Goal: Task Accomplishment & Management: Use online tool/utility

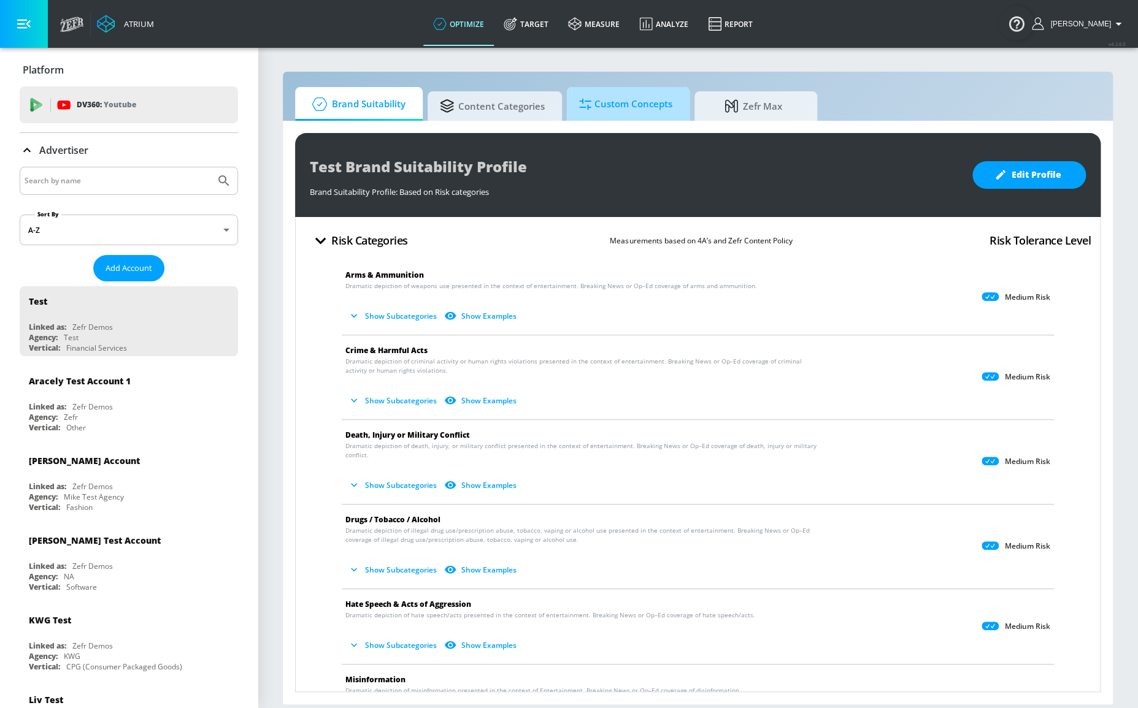
click at [602, 107] on span "Custom Concepts" at bounding box center [625, 104] width 93 height 29
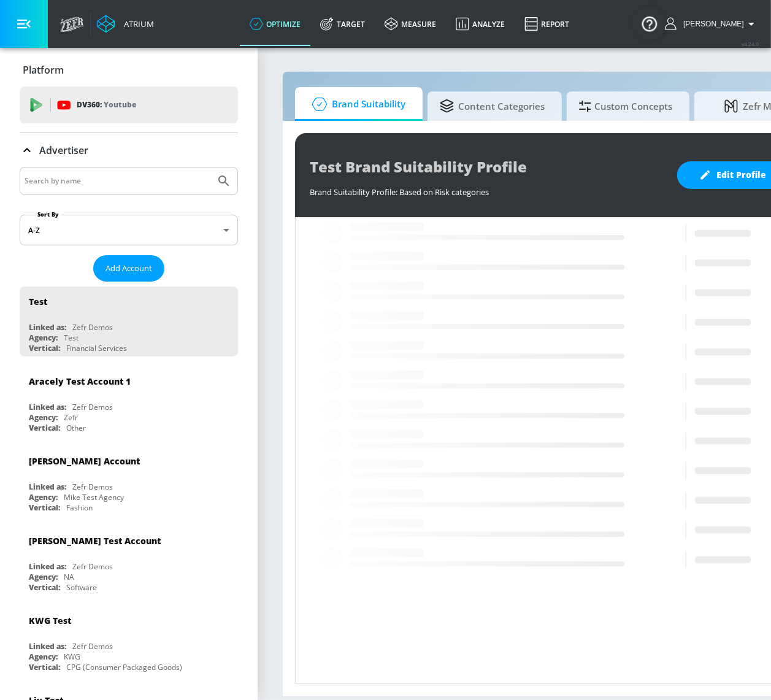
click at [136, 180] on input "Search by name" at bounding box center [118, 181] width 186 height 16
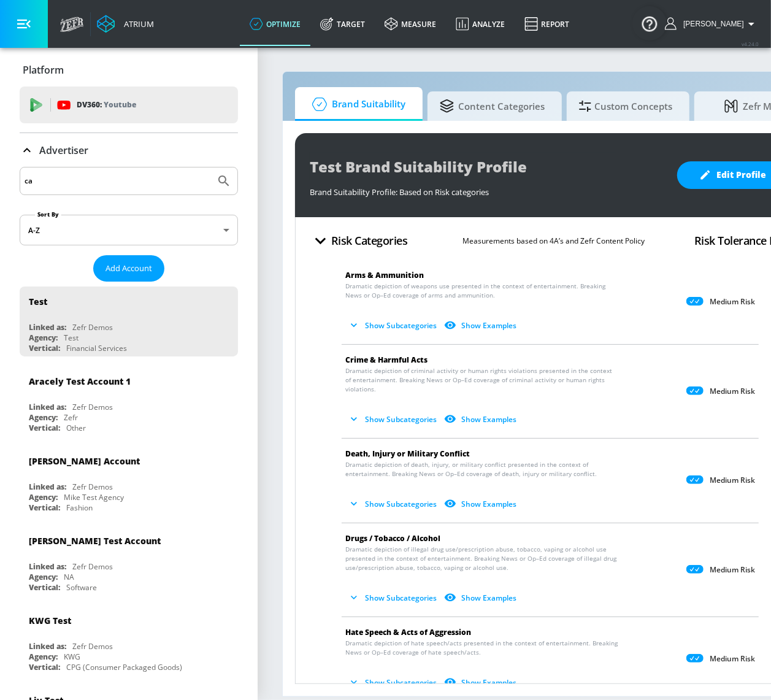
type input "c"
click at [210, 167] on button "Submit Search" at bounding box center [223, 180] width 27 height 27
click at [71, 186] on input "unilver" at bounding box center [118, 181] width 186 height 16
click at [210, 167] on button "Submit Search" at bounding box center [223, 180] width 27 height 27
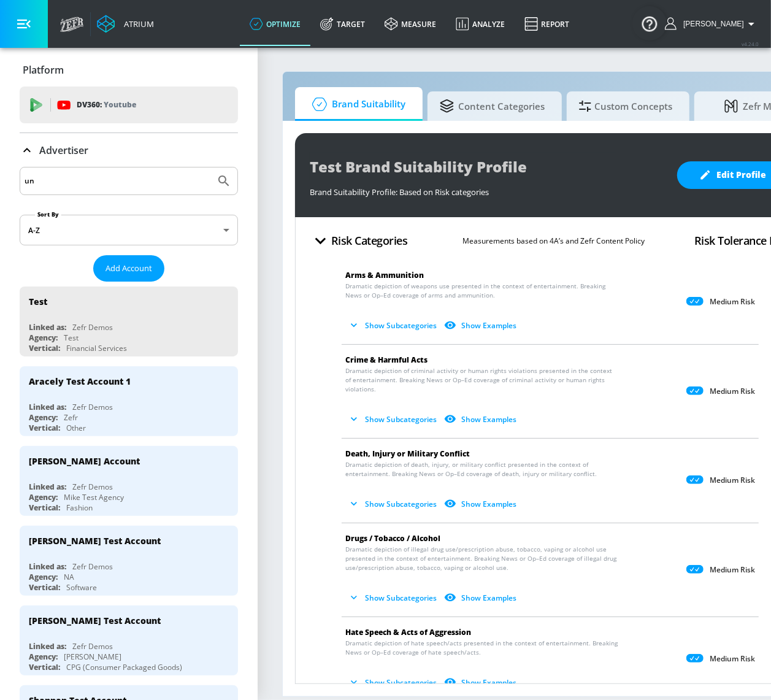
drag, startPoint x: 165, startPoint y: 187, endPoint x: 159, endPoint y: 183, distance: 6.6
click at [163, 185] on input "un" at bounding box center [118, 181] width 186 height 16
type input "uni"
click at [210, 167] on button "Submit Search" at bounding box center [223, 180] width 27 height 27
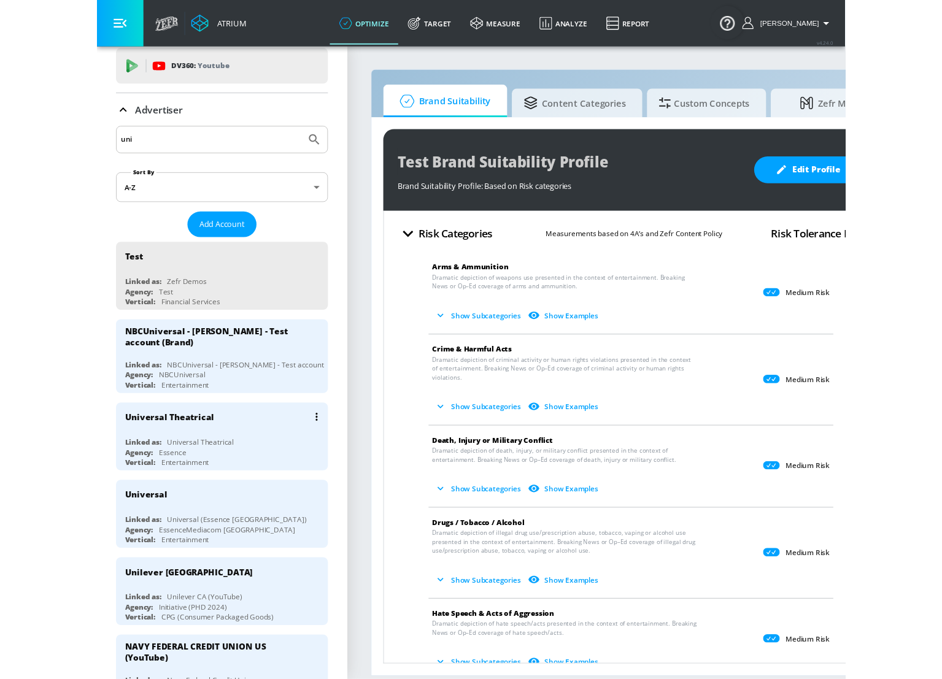
scroll to position [111, 0]
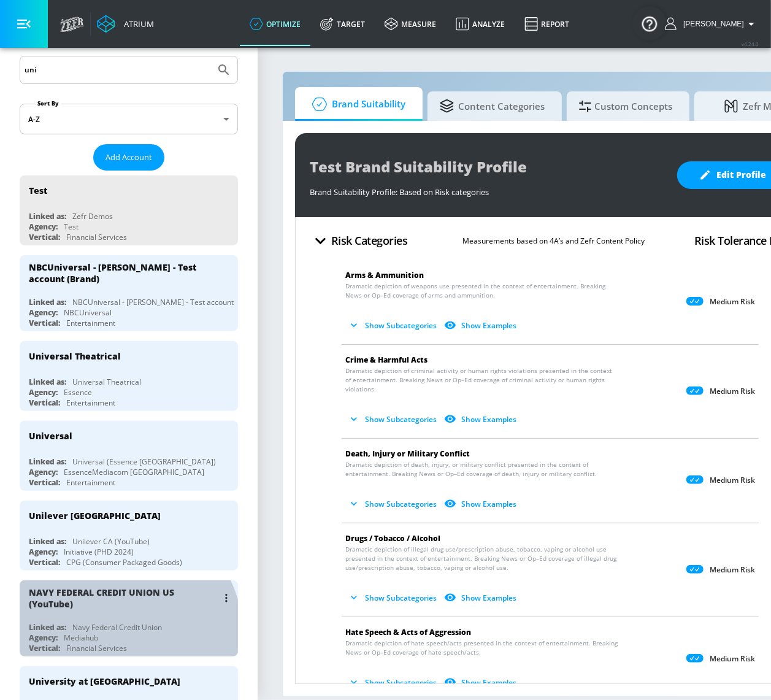
click at [99, 643] on div "Financial Services" at bounding box center [96, 648] width 61 height 10
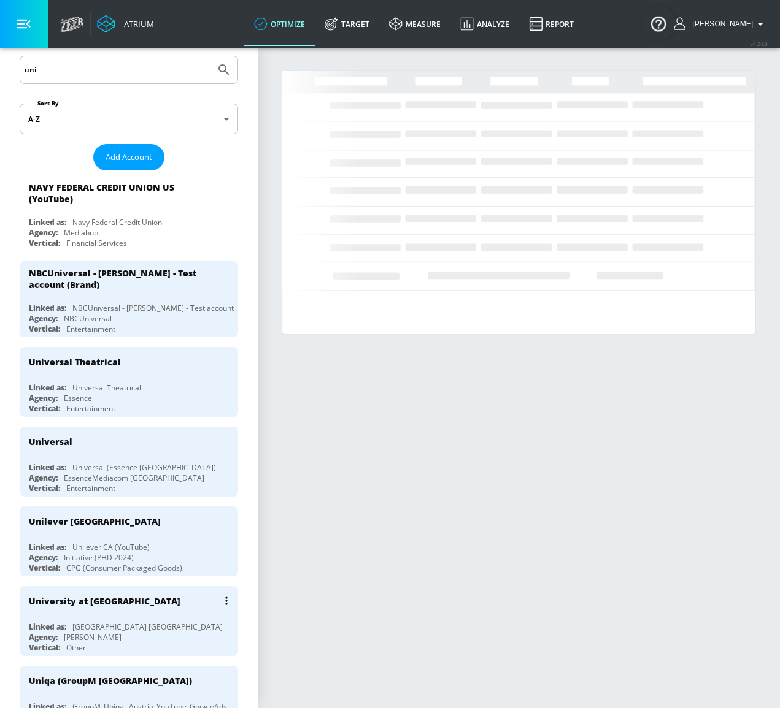
click at [110, 647] on div "University at [GEOGRAPHIC_DATA] Linked as: University of Buffalo US Agency: [PE…" at bounding box center [129, 621] width 218 height 70
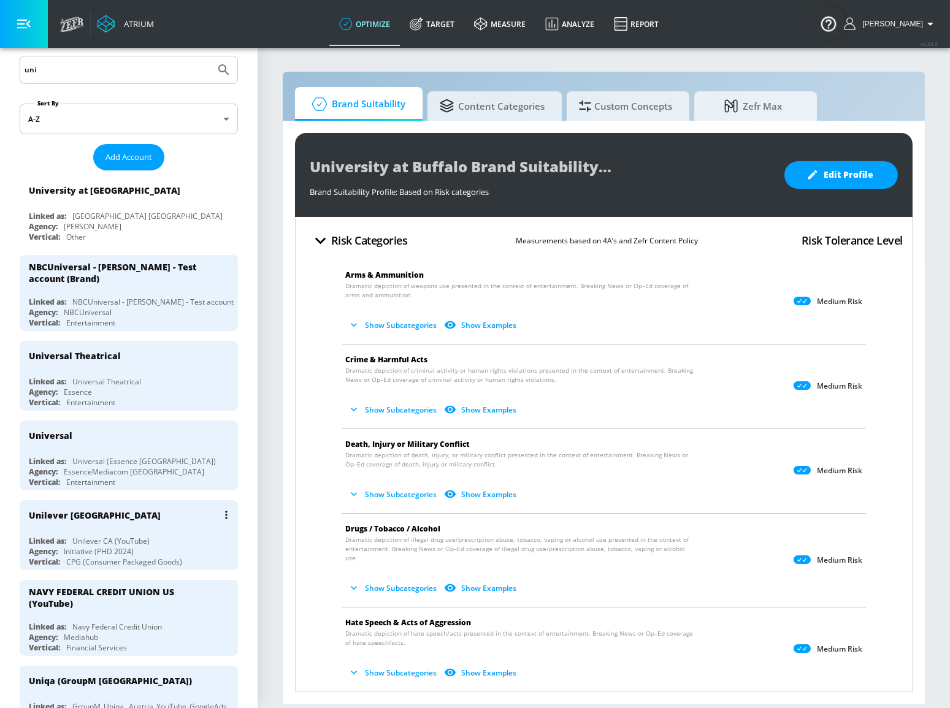
click at [162, 539] on div "Linked as: Unilever CA (YouTube)" at bounding box center [132, 541] width 206 height 10
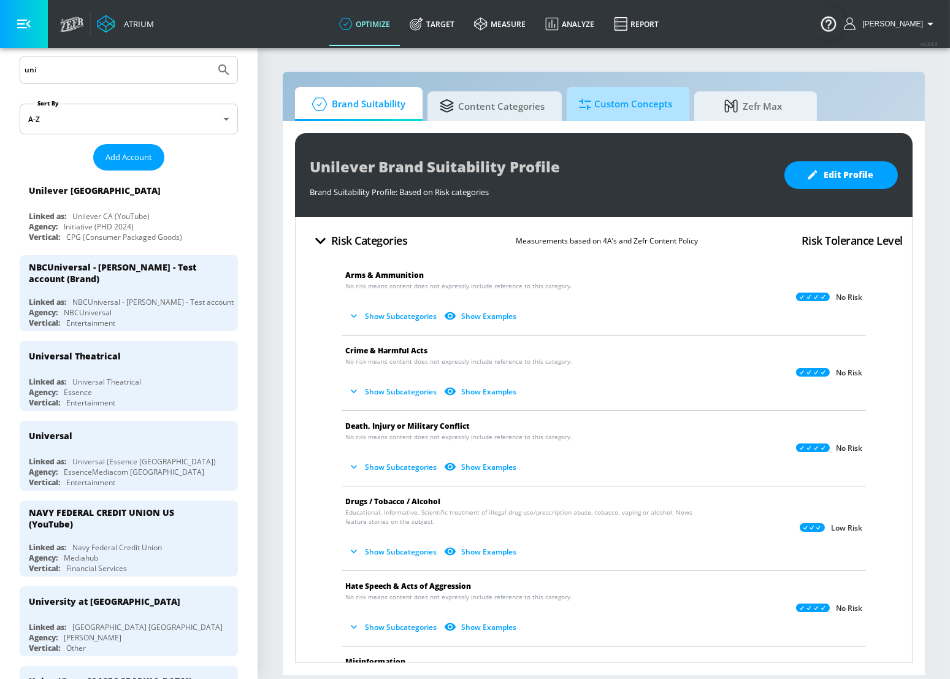
click at [625, 114] on span "Custom Concepts" at bounding box center [625, 104] width 93 height 29
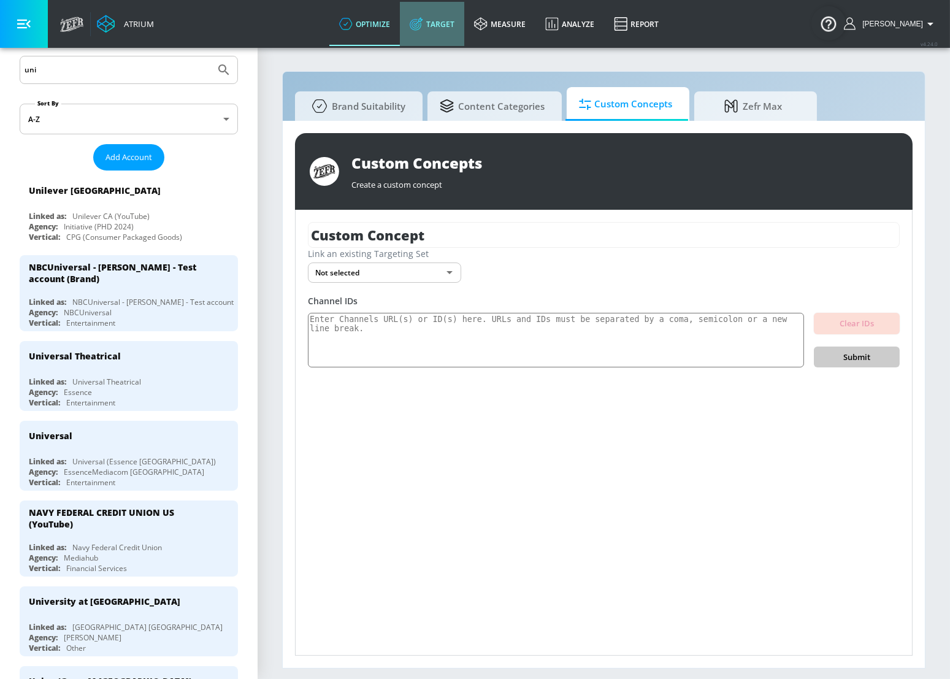
click at [449, 20] on link "Target" at bounding box center [432, 24] width 64 height 44
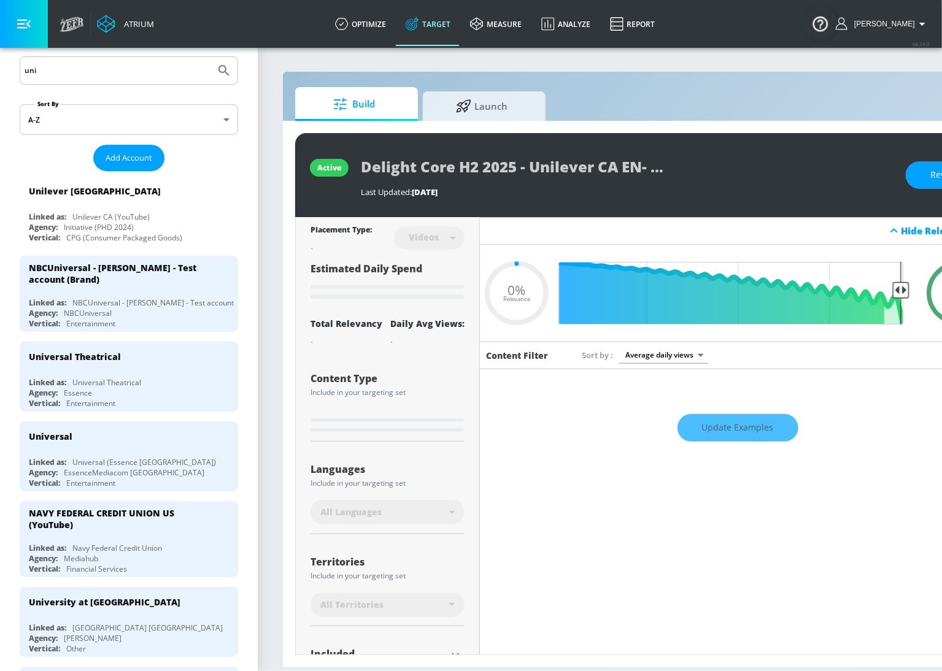
type input "0.05"
click at [462, 110] on icon at bounding box center [463, 104] width 15 height 13
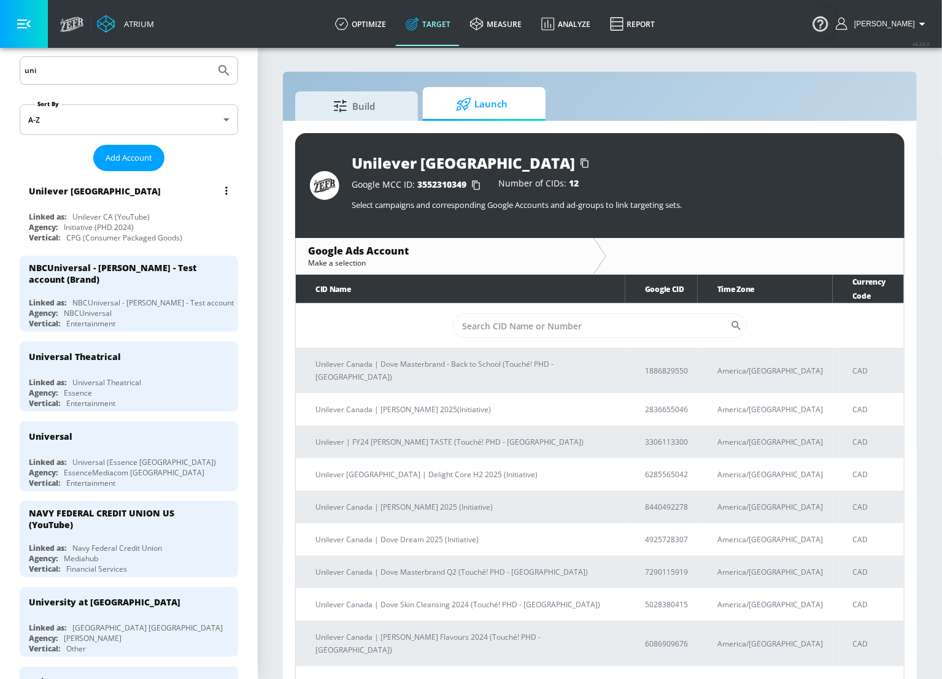
click at [150, 202] on div "Unilever [GEOGRAPHIC_DATA]" at bounding box center [132, 190] width 206 height 29
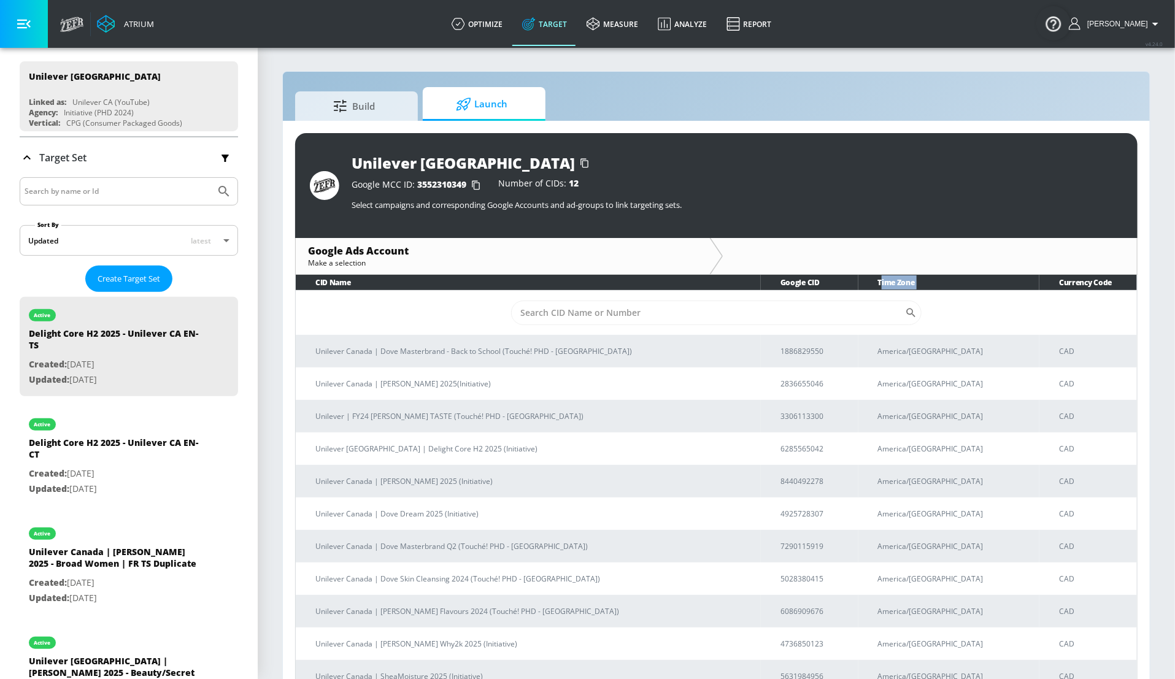
drag, startPoint x: 899, startPoint y: 280, endPoint x: 1015, endPoint y: 287, distance: 116.1
click at [779, 287] on tr "CID Name Google CID Time Zone Currency Code" at bounding box center [716, 282] width 841 height 15
drag, startPoint x: 1042, startPoint y: 277, endPoint x: 1097, endPoint y: 308, distance: 63.2
click at [779, 282] on th "Currency Code" at bounding box center [1088, 282] width 98 height 15
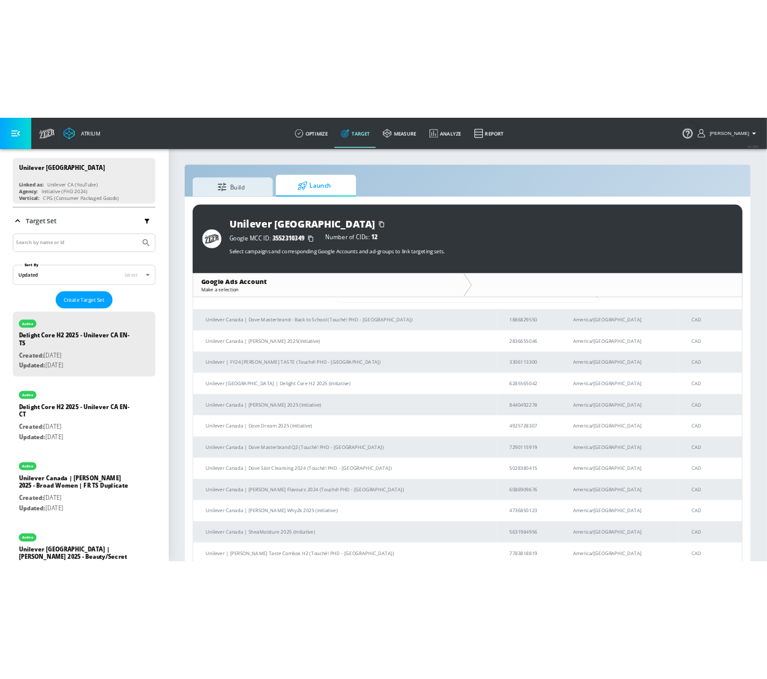
scroll to position [41, 0]
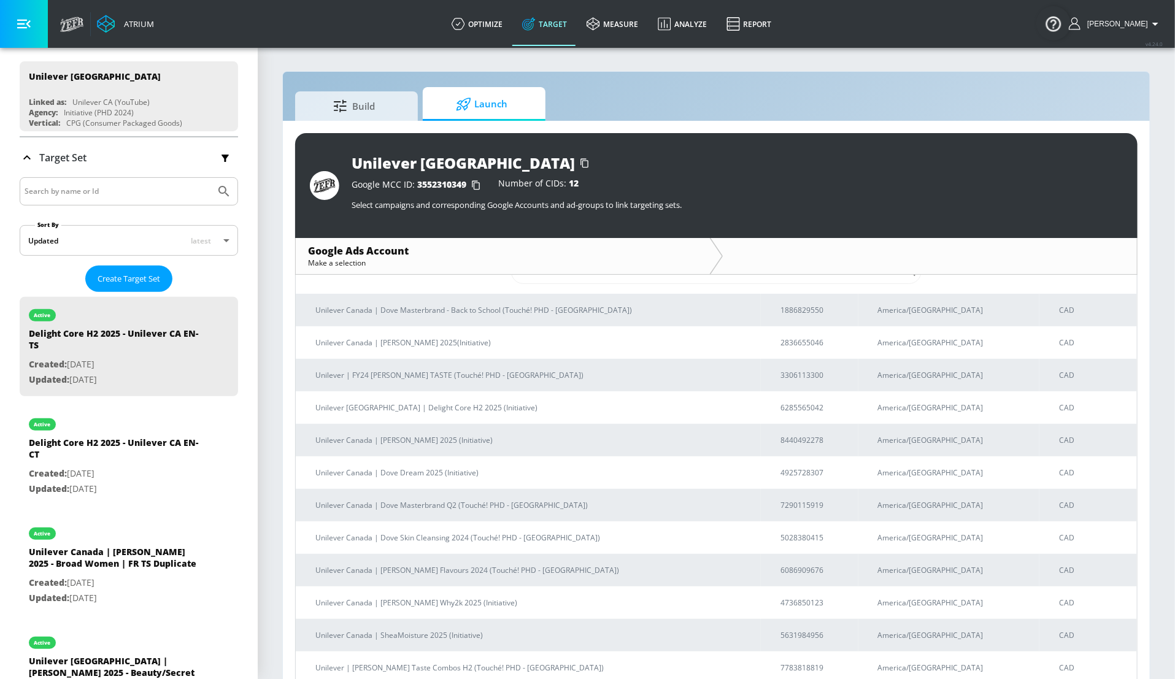
click at [779, 198] on div "Google MCC ID: 3552310349 Number of CIDs: 12 Select campaigns and corresponding…" at bounding box center [736, 195] width 771 height 45
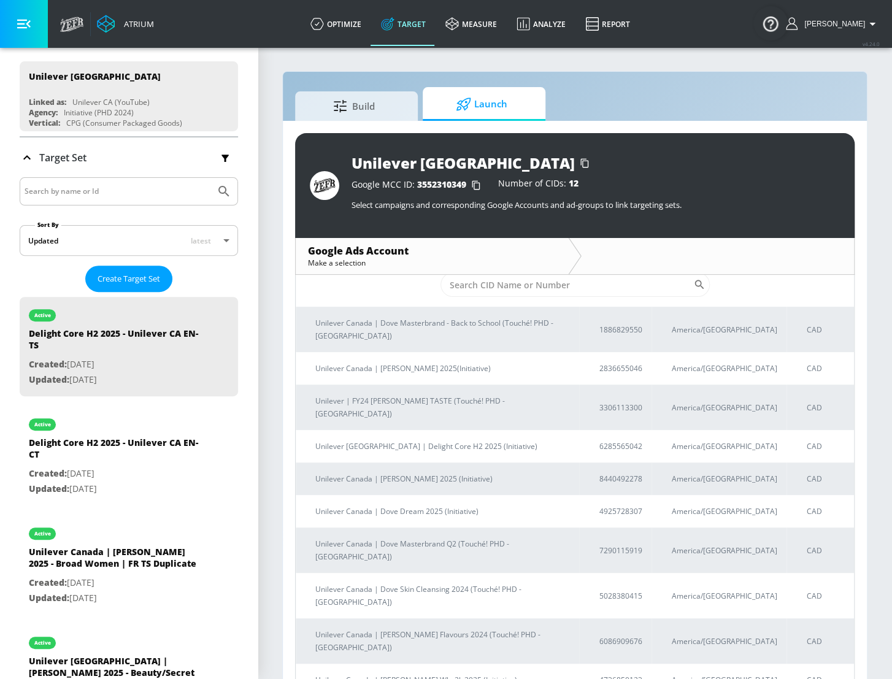
click at [38, 266] on div "Create Target Set" at bounding box center [129, 279] width 218 height 26
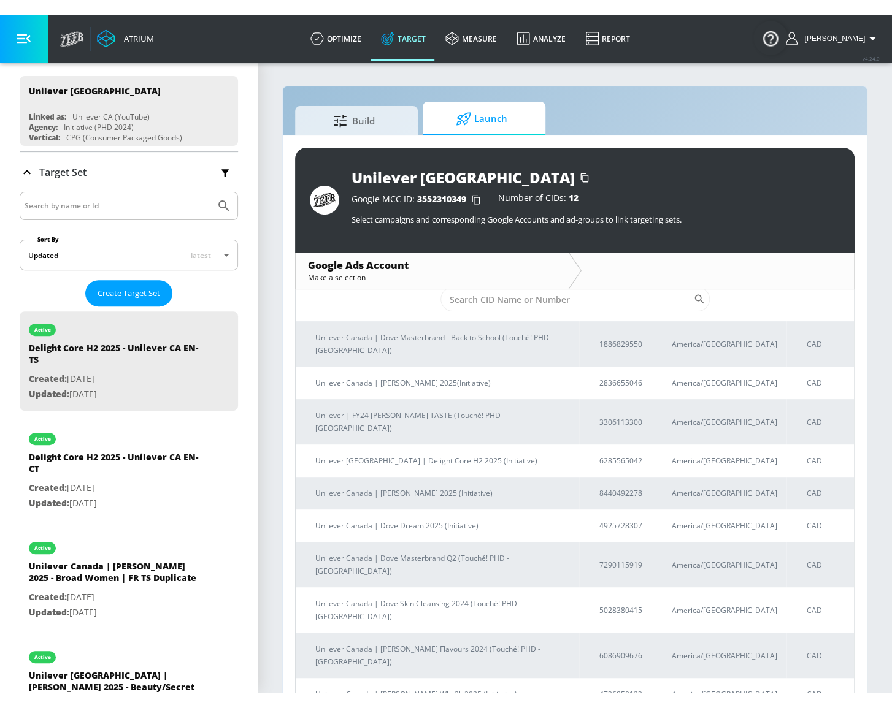
scroll to position [12, 0]
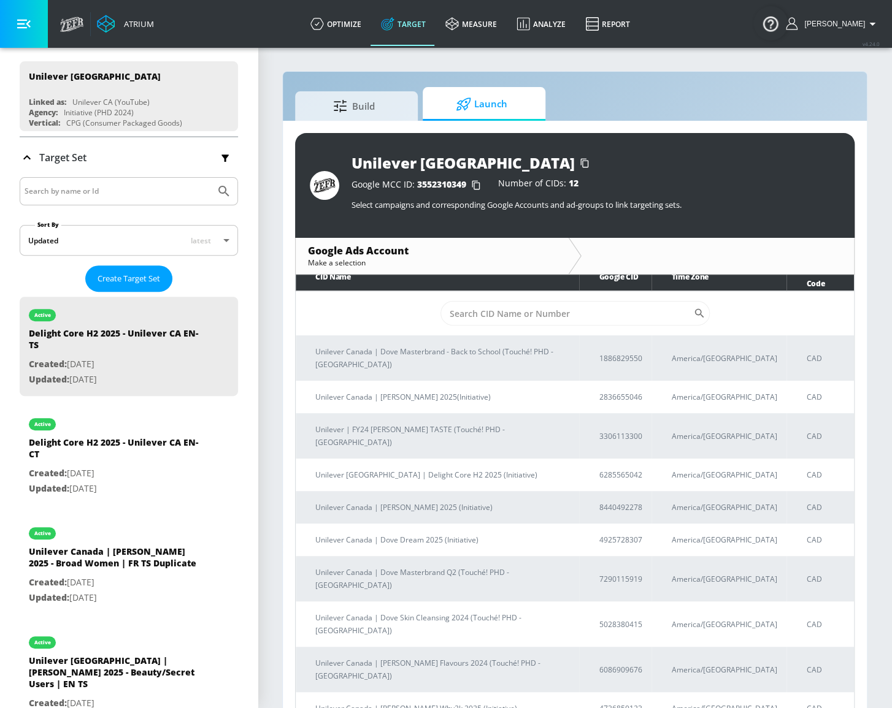
click at [779, 231] on section "Build Launch Unilever Canada Google MCC ID: 3552310349 Number of CIDs: 12 Selec…" at bounding box center [575, 387] width 634 height 680
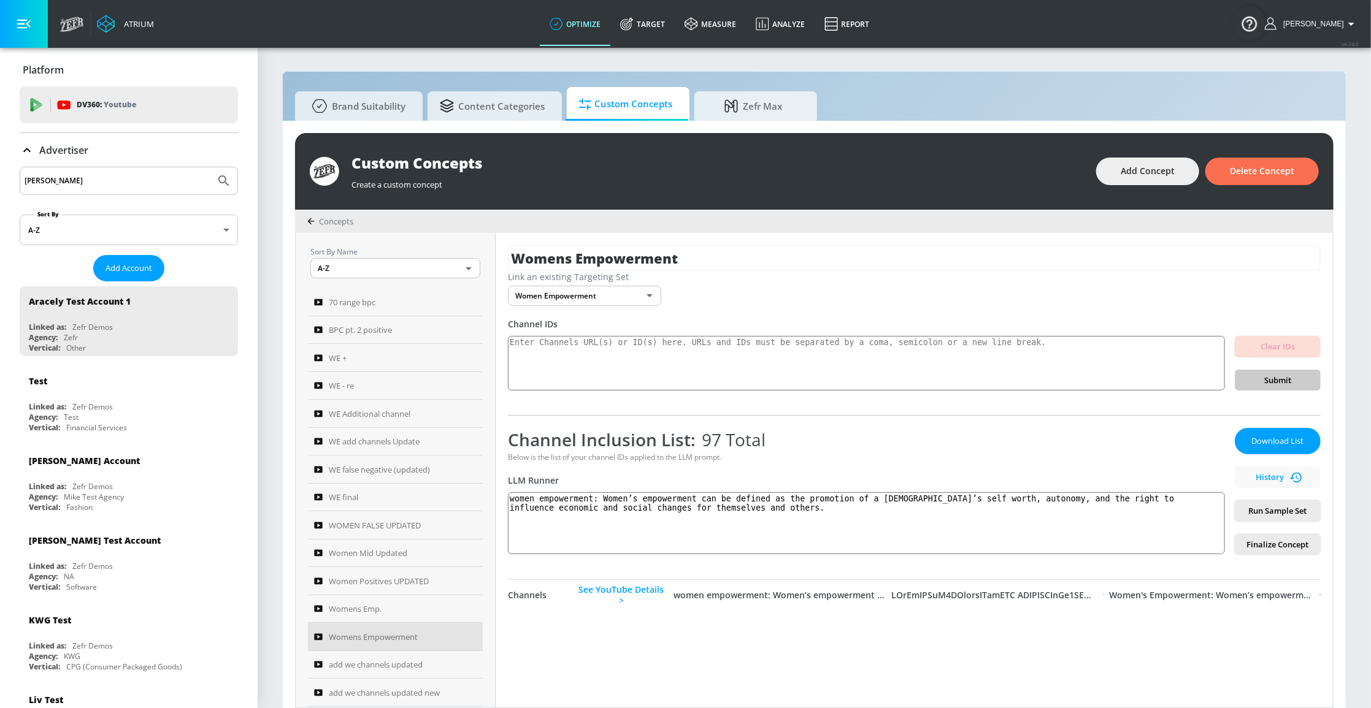
scroll to position [1673, 0]
